Goal: Information Seeking & Learning: Learn about a topic

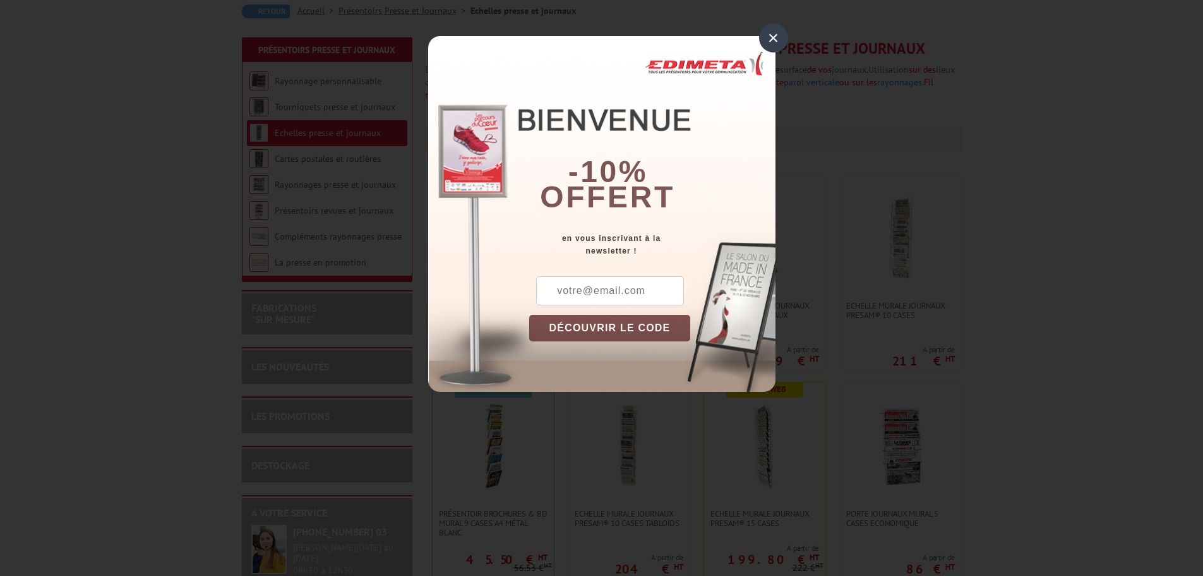
scroll to position [126, 0]
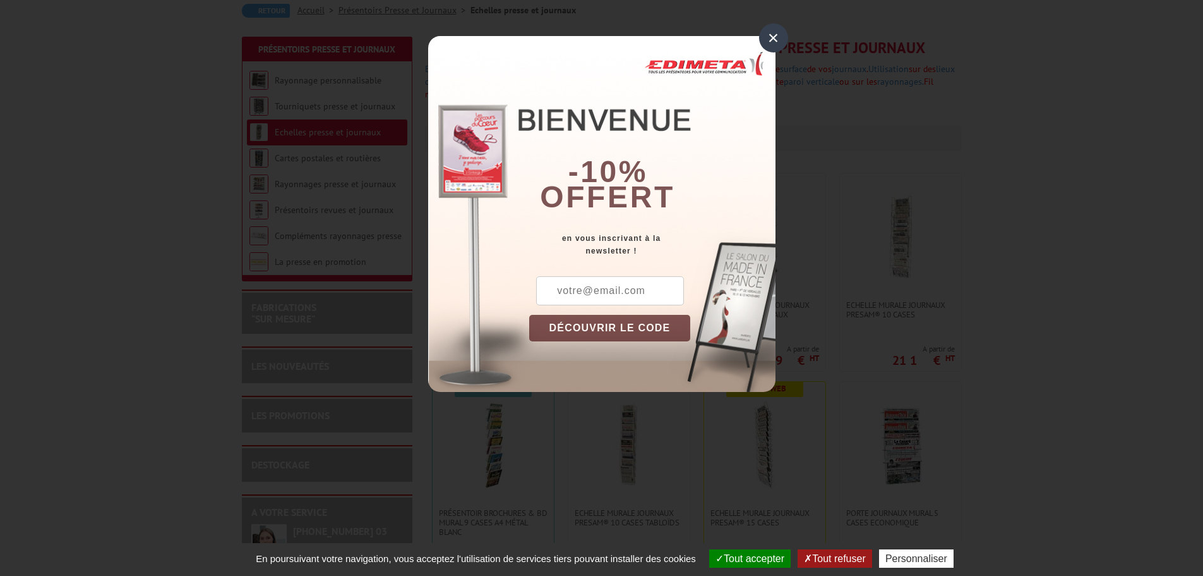
click at [781, 38] on div "×" at bounding box center [773, 37] width 29 height 29
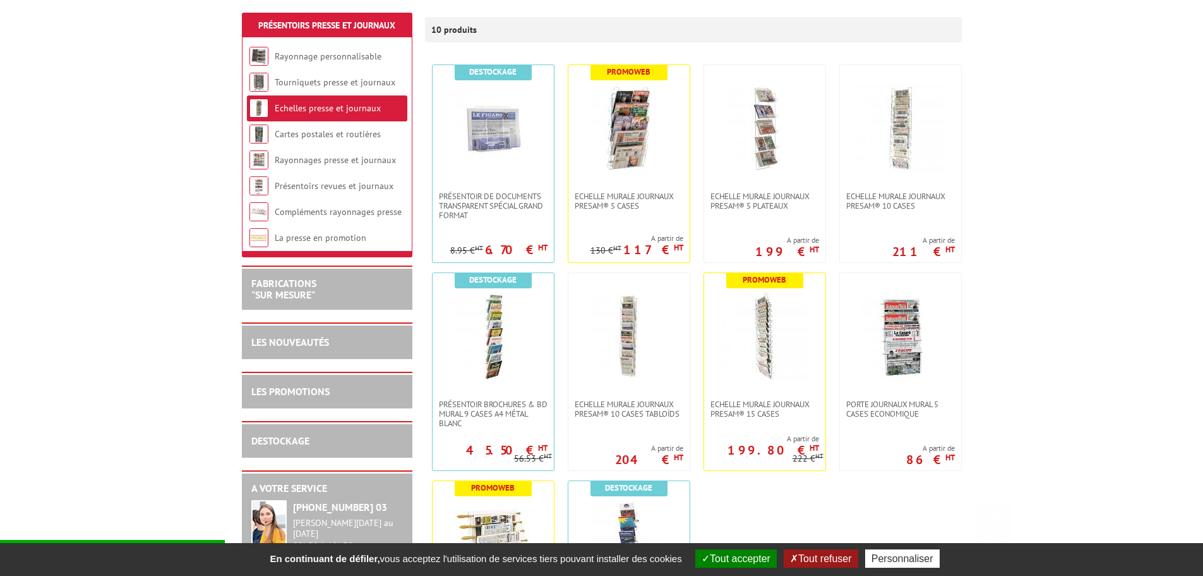
scroll to position [255, 0]
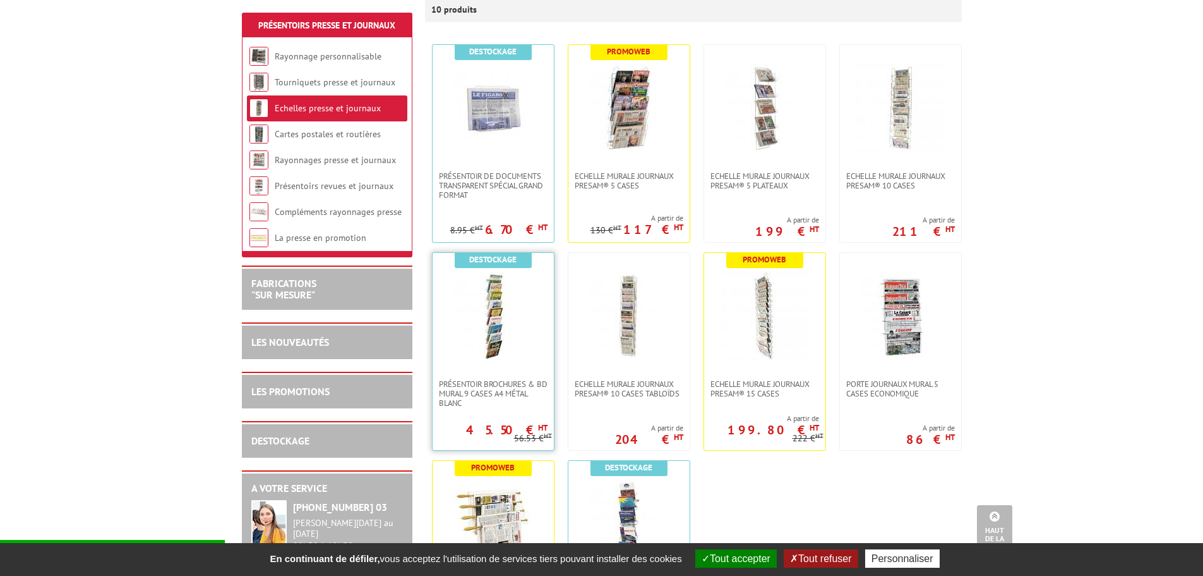
click at [502, 340] on img at bounding box center [493, 316] width 88 height 88
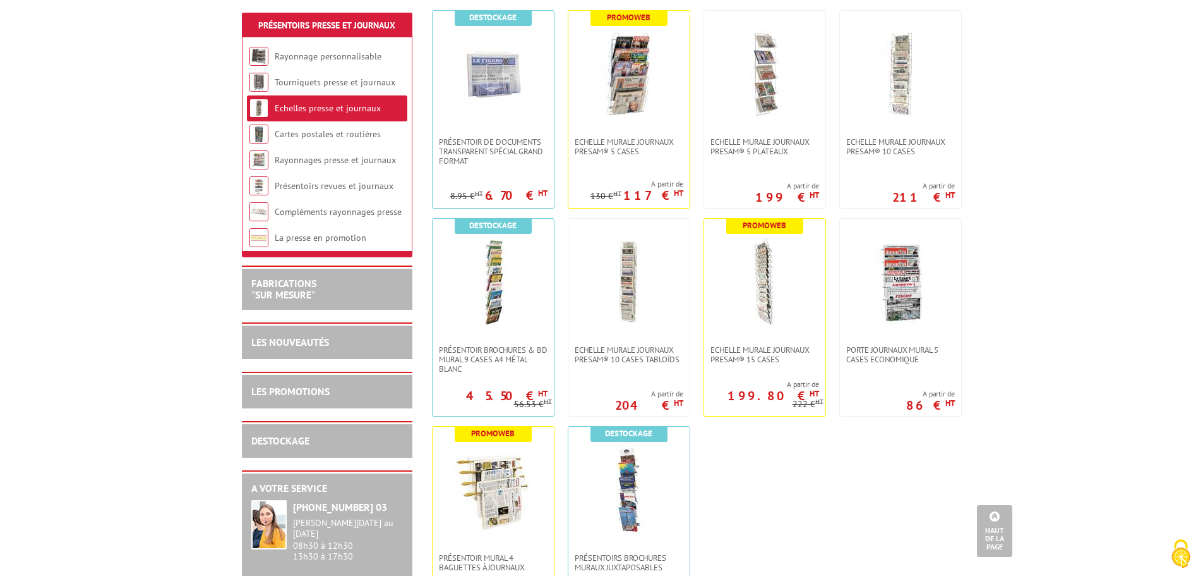
scroll to position [122, 0]
